Goal: Transaction & Acquisition: Subscribe to service/newsletter

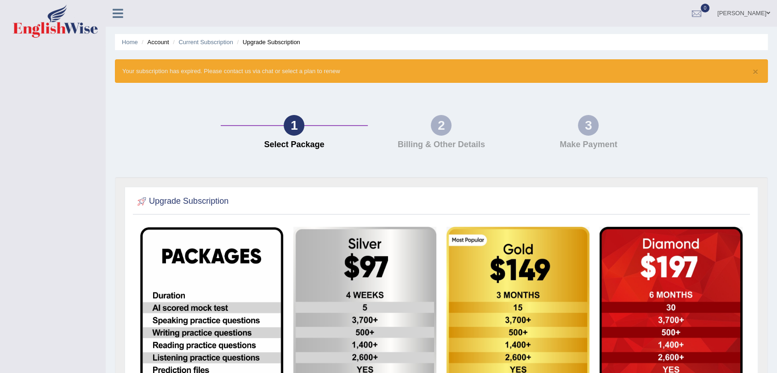
click at [77, 36] on img at bounding box center [55, 21] width 85 height 33
click at [117, 11] on icon at bounding box center [118, 13] width 11 height 12
